Goal: Transaction & Acquisition: Purchase product/service

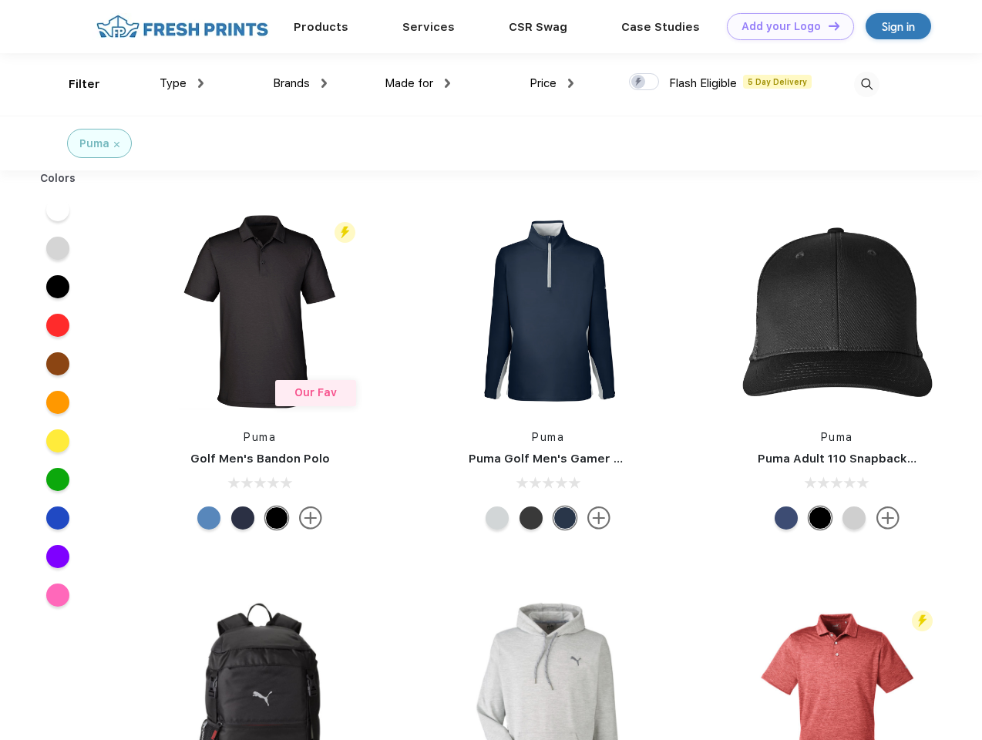
scroll to position [1, 0]
click at [785, 26] on link "Add your Logo Design Tool" at bounding box center [790, 26] width 127 height 27
click at [0, 0] on div "Design Tool" at bounding box center [0, 0] width 0 height 0
click at [827, 25] on link "Add your Logo Design Tool" at bounding box center [790, 26] width 127 height 27
click at [74, 84] on div "Filter" at bounding box center [85, 85] width 32 height 18
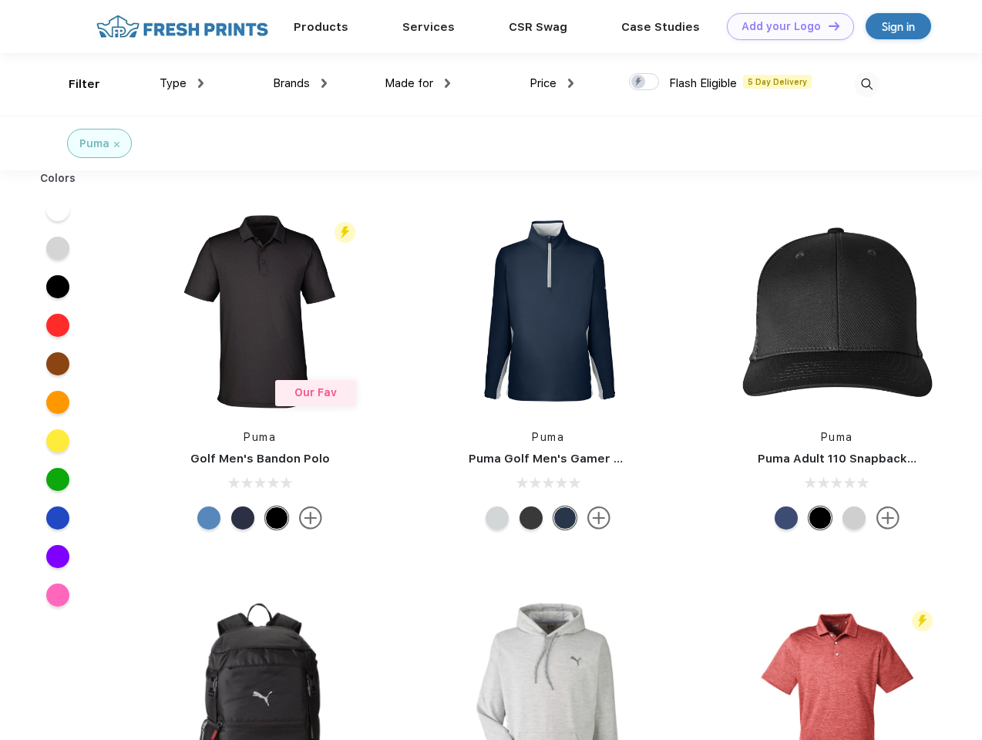
click at [182, 83] on span "Type" at bounding box center [173, 83] width 27 height 14
click at [300, 83] on span "Brands" at bounding box center [291, 83] width 37 height 14
click at [418, 83] on span "Made for" at bounding box center [409, 83] width 49 height 14
click at [552, 83] on span "Price" at bounding box center [543, 83] width 27 height 14
click at [645, 83] on div at bounding box center [644, 81] width 30 height 17
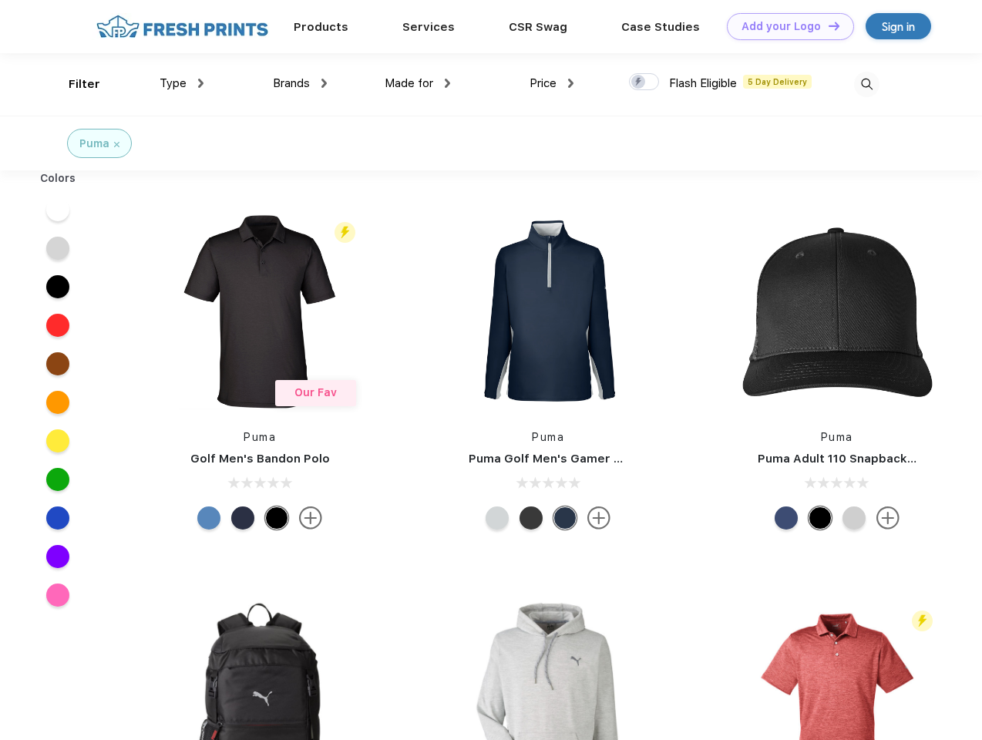
click at [639, 83] on input "checkbox" at bounding box center [634, 77] width 10 height 10
click at [867, 84] on img at bounding box center [866, 84] width 25 height 25
